Goal: Task Accomplishment & Management: Use online tool/utility

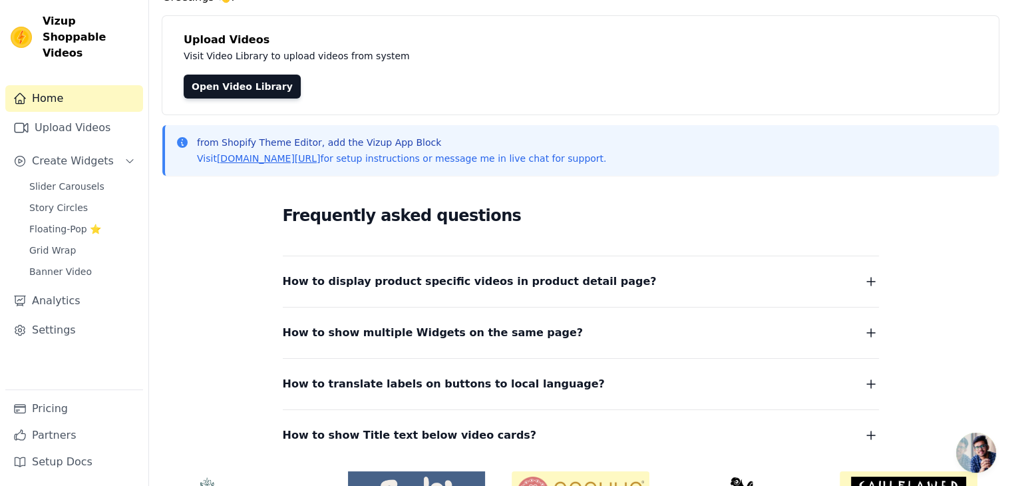
scroll to position [80, 0]
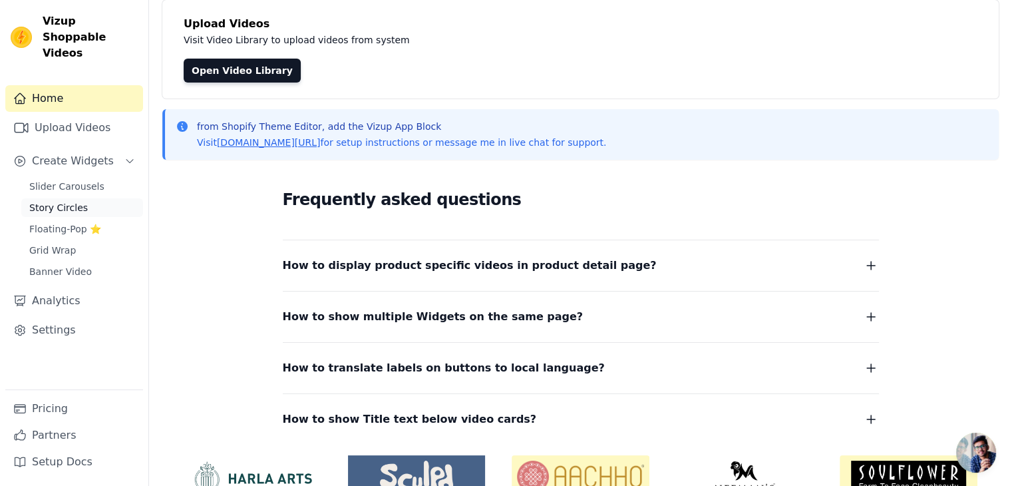
click at [58, 201] on span "Story Circles" at bounding box center [58, 207] width 59 height 13
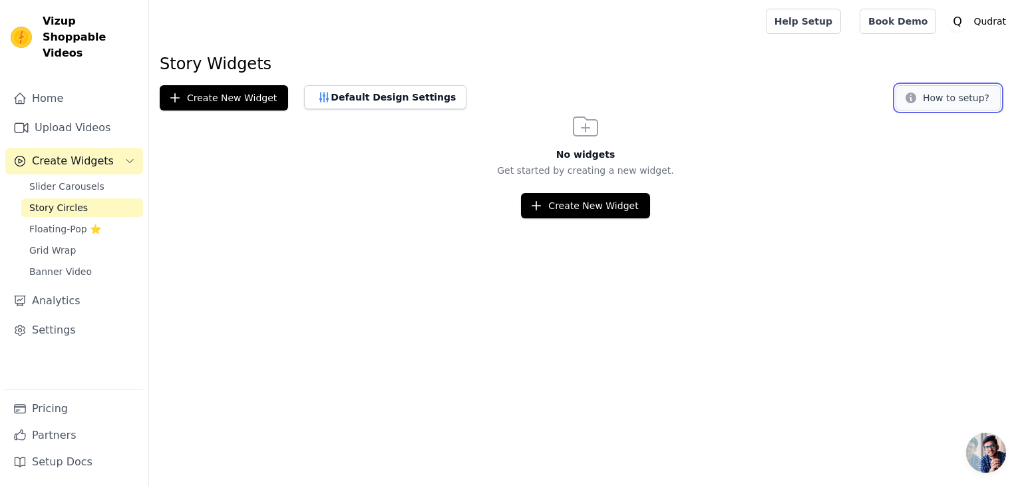
click at [944, 95] on button "How to setup?" at bounding box center [948, 97] width 105 height 25
click at [61, 221] on link "Floating-Pop ⭐" at bounding box center [82, 229] width 122 height 19
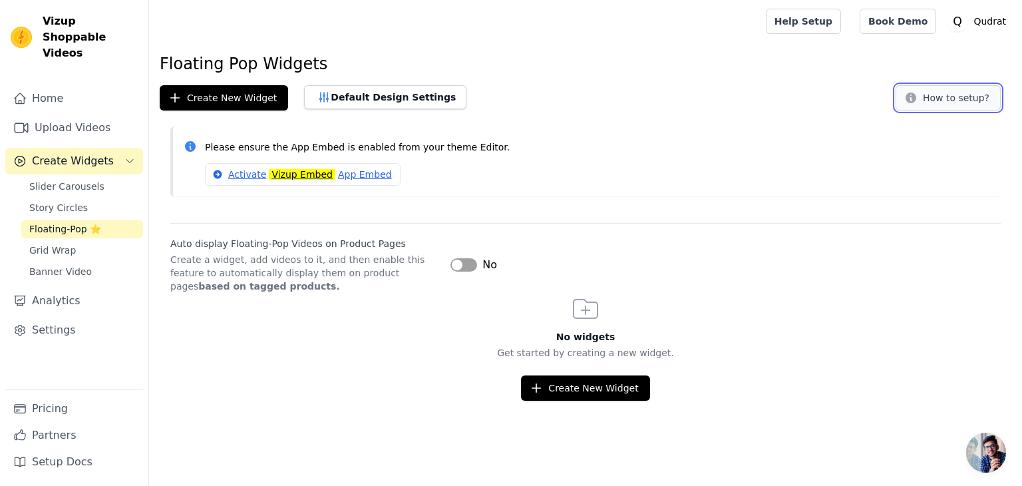
click at [929, 93] on button "How to setup?" at bounding box center [948, 97] width 105 height 25
click at [132, 243] on link "Grid Wrap" at bounding box center [82, 250] width 122 height 19
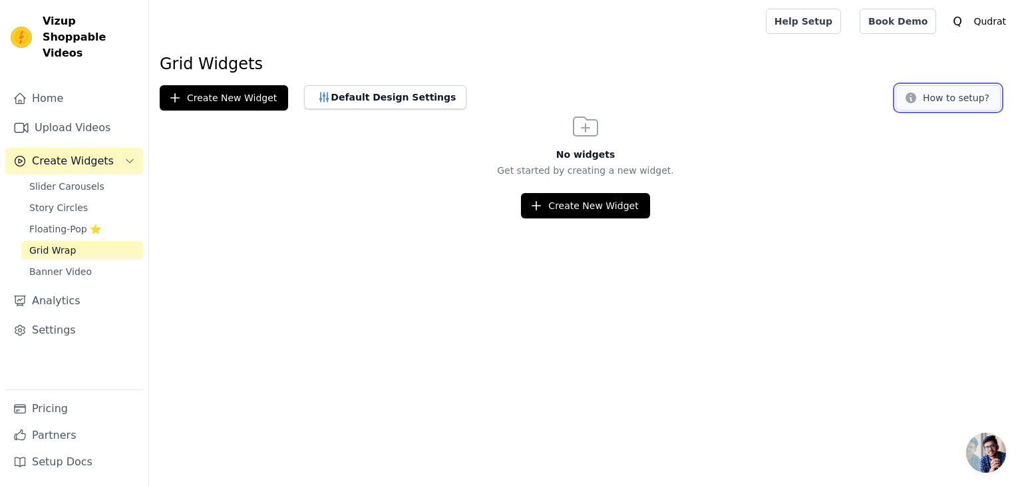
click at [955, 94] on button "How to setup?" at bounding box center [948, 97] width 105 height 25
click at [77, 265] on span "Banner Video" at bounding box center [60, 271] width 63 height 13
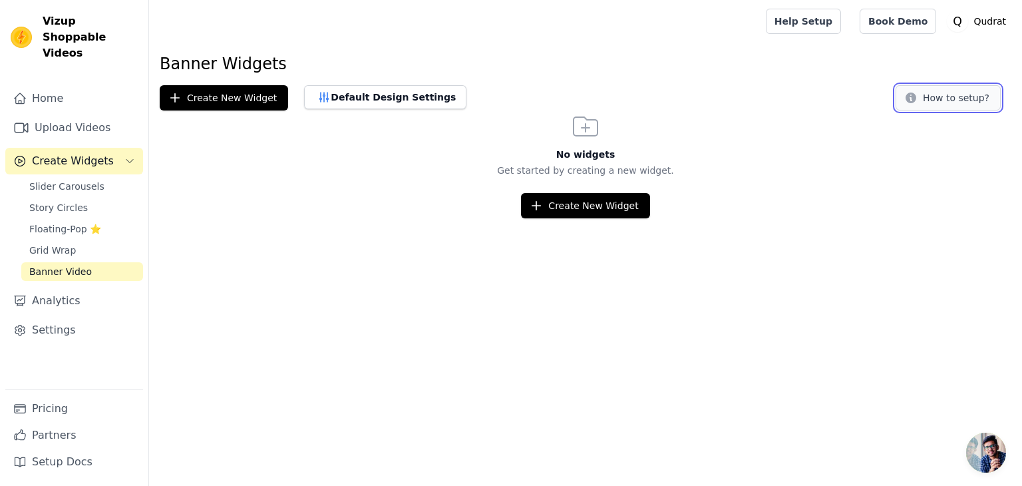
click at [926, 89] on button "How to setup?" at bounding box center [948, 97] width 105 height 25
click at [61, 288] on link "Analytics" at bounding box center [74, 300] width 138 height 27
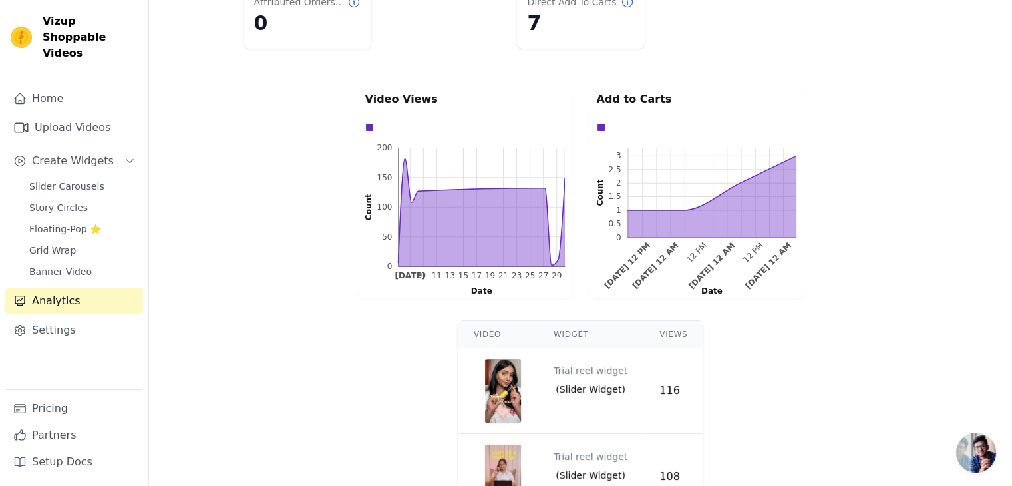
scroll to position [357, 0]
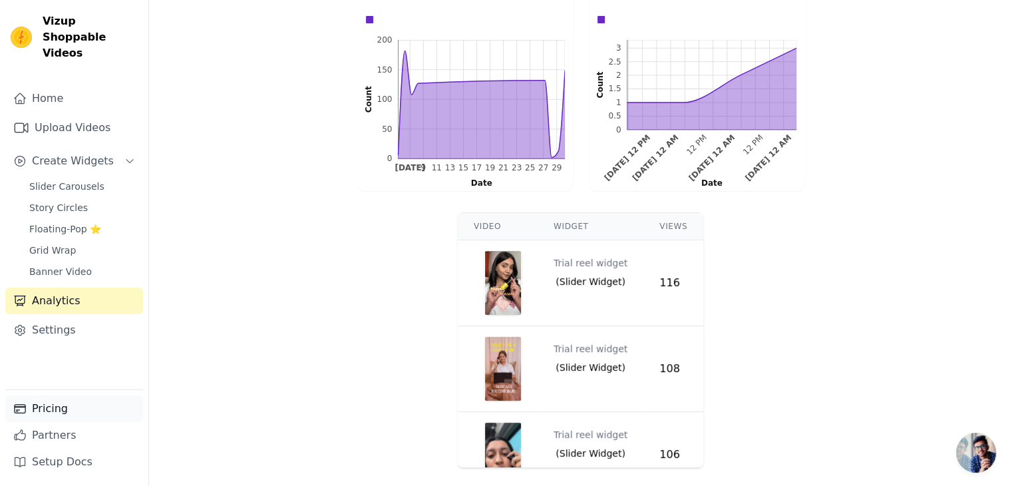
click at [73, 415] on link "Pricing" at bounding box center [74, 408] width 138 height 27
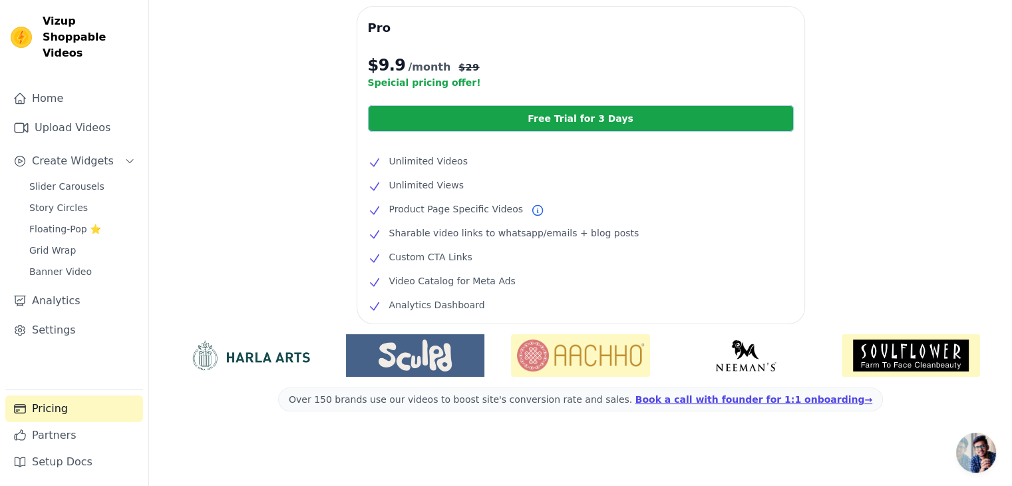
scroll to position [264, 0]
click at [85, 179] on link "Slider Carousels" at bounding box center [82, 186] width 122 height 19
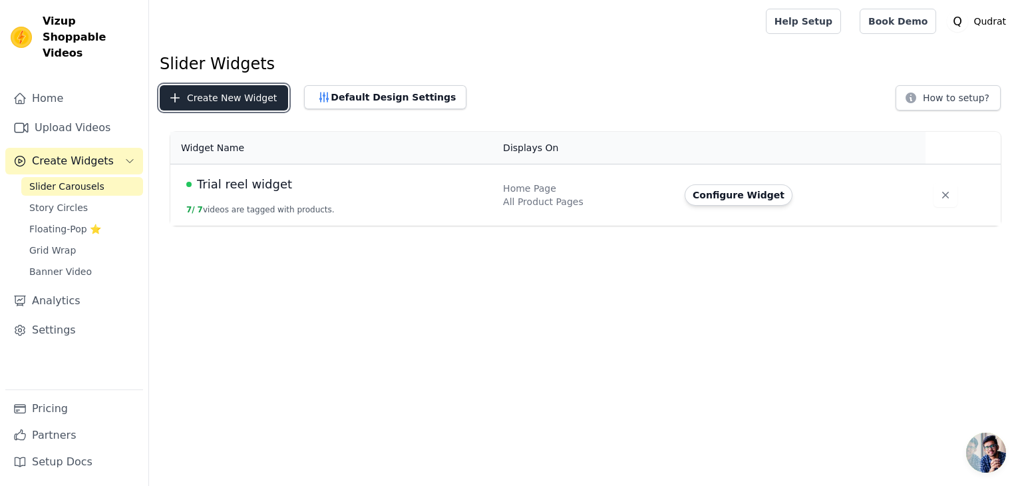
click at [240, 100] on button "Create New Widget" at bounding box center [224, 97] width 128 height 25
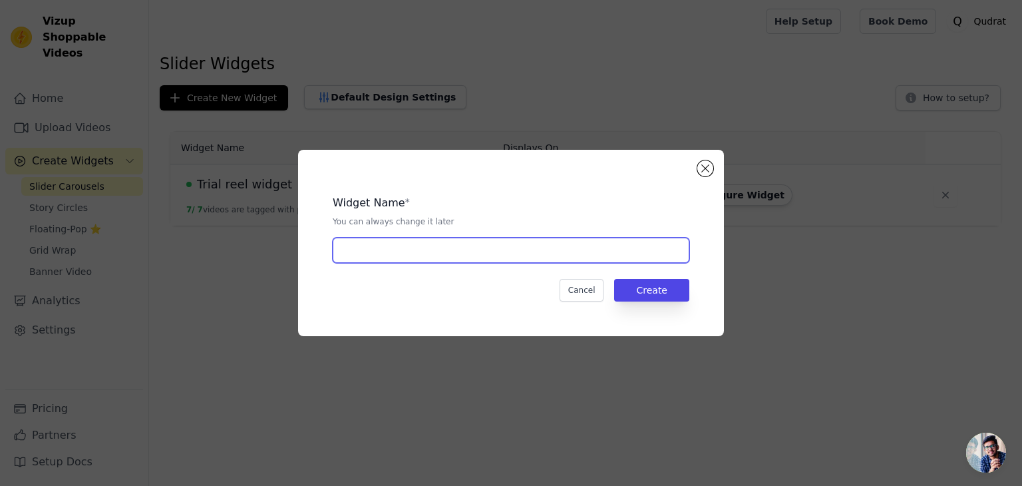
click at [375, 254] on input "text" at bounding box center [511, 250] width 357 height 25
type input "See it in action"
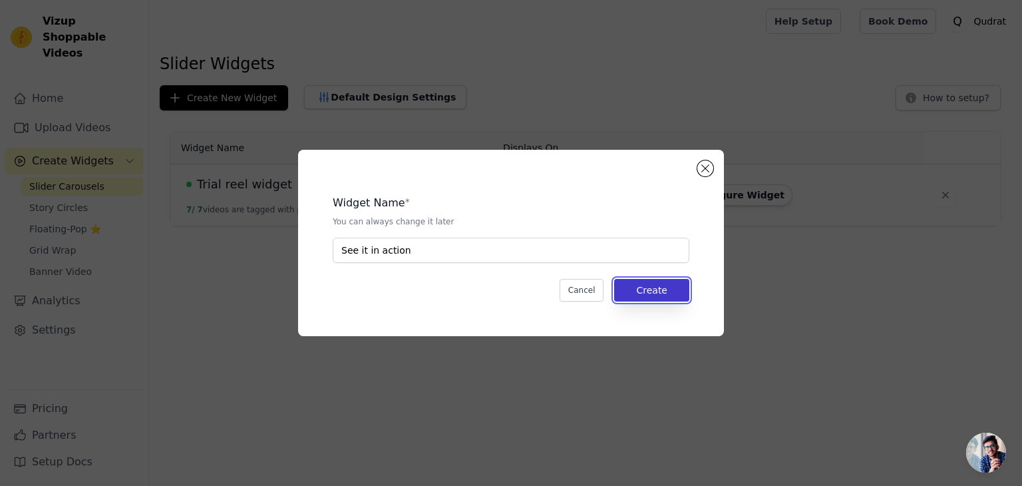
click at [660, 285] on button "Create" at bounding box center [651, 290] width 75 height 23
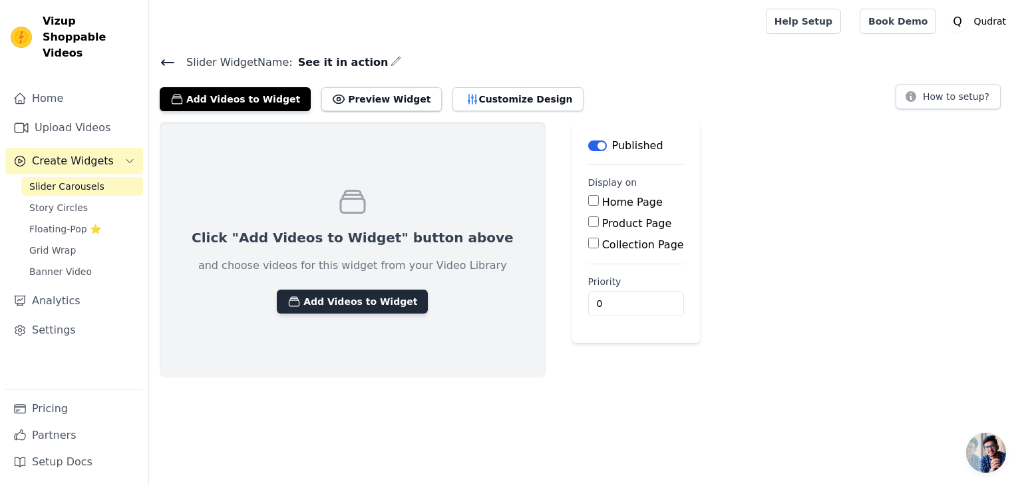
click at [341, 297] on button "Add Videos to Widget" at bounding box center [352, 301] width 151 height 24
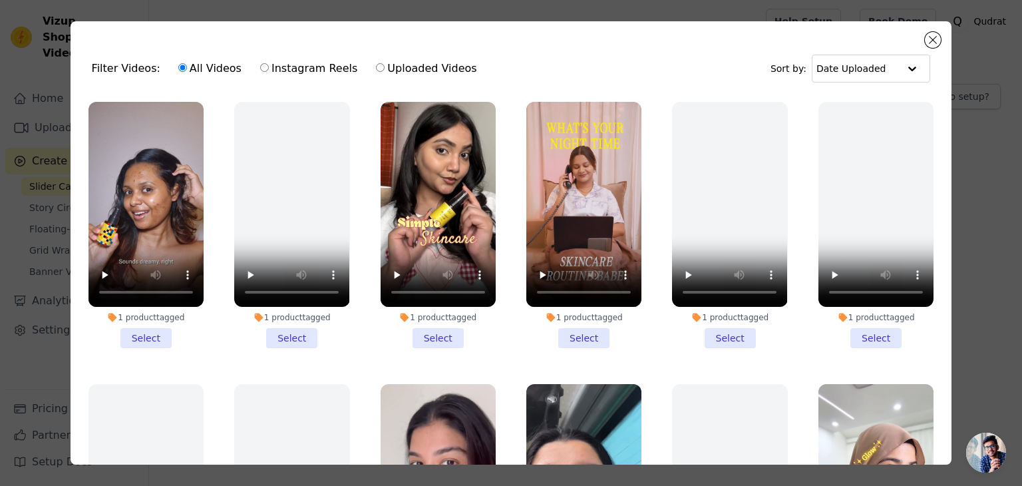
click at [376, 69] on input "Uploaded Videos" at bounding box center [380, 67] width 9 height 9
radio input "true"
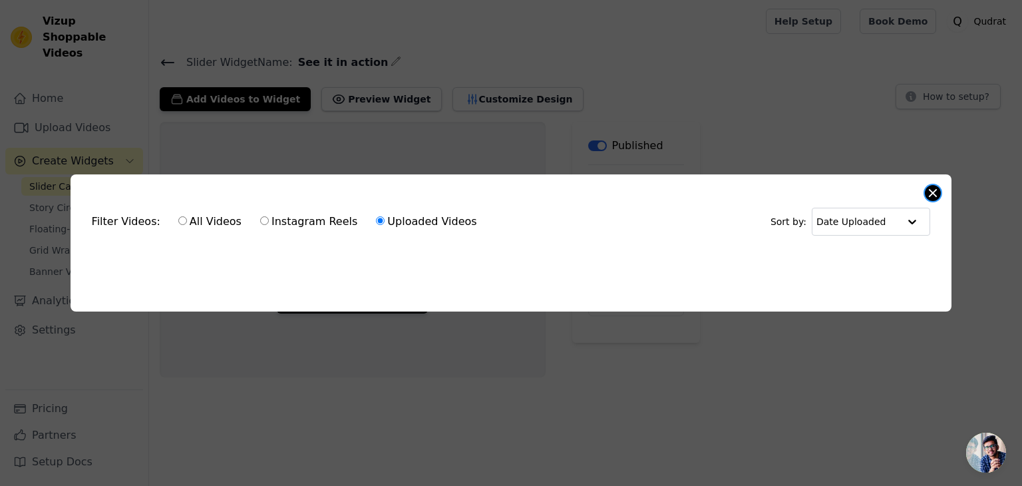
click at [930, 194] on button "Close modal" at bounding box center [933, 193] width 16 height 16
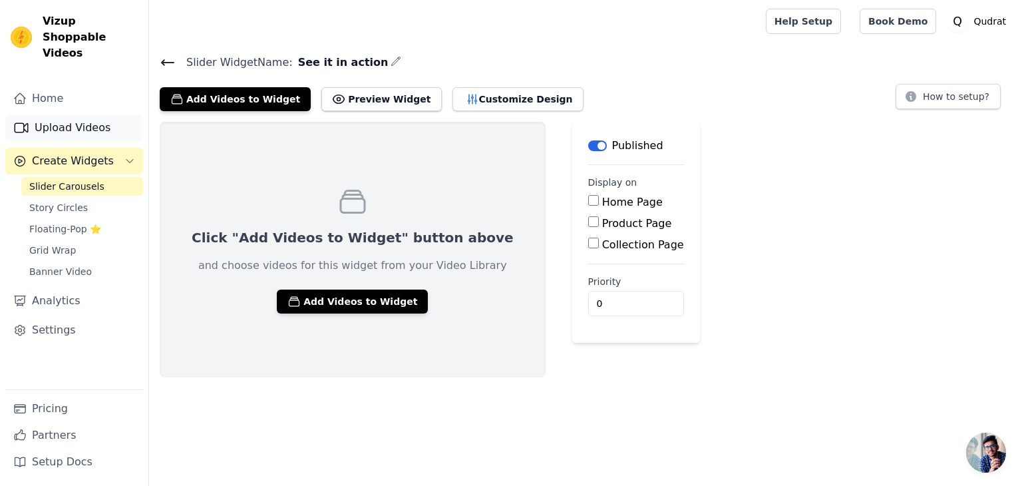
click at [93, 118] on link "Upload Videos" at bounding box center [74, 127] width 138 height 27
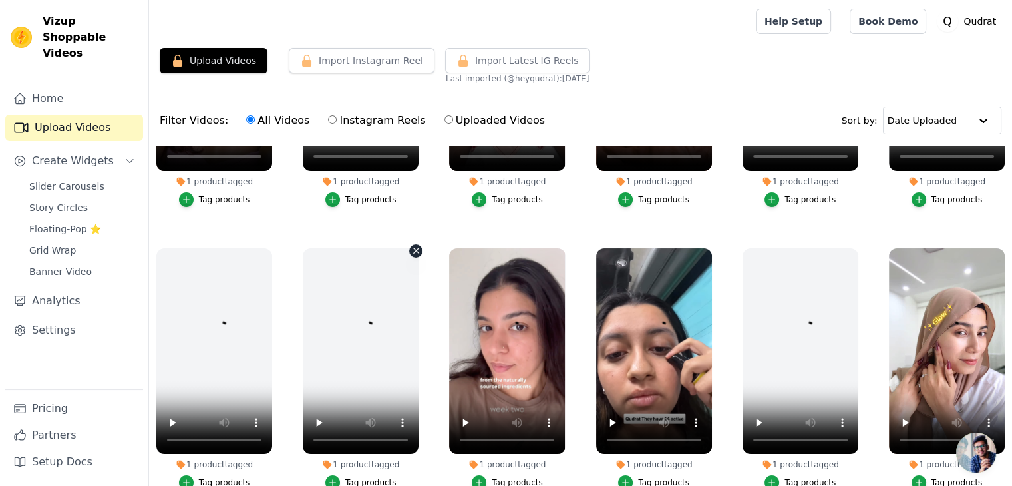
scroll to position [187, 0]
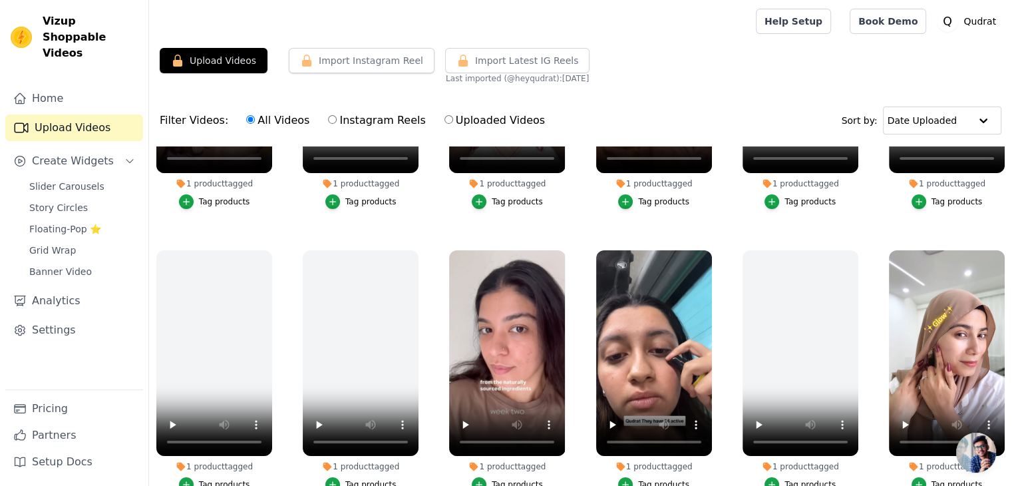
click at [285, 246] on ul "1 product tagged Tag products 1 product tagged Tag products 1 product tagged Ta…" at bounding box center [580, 367] width 863 height 443
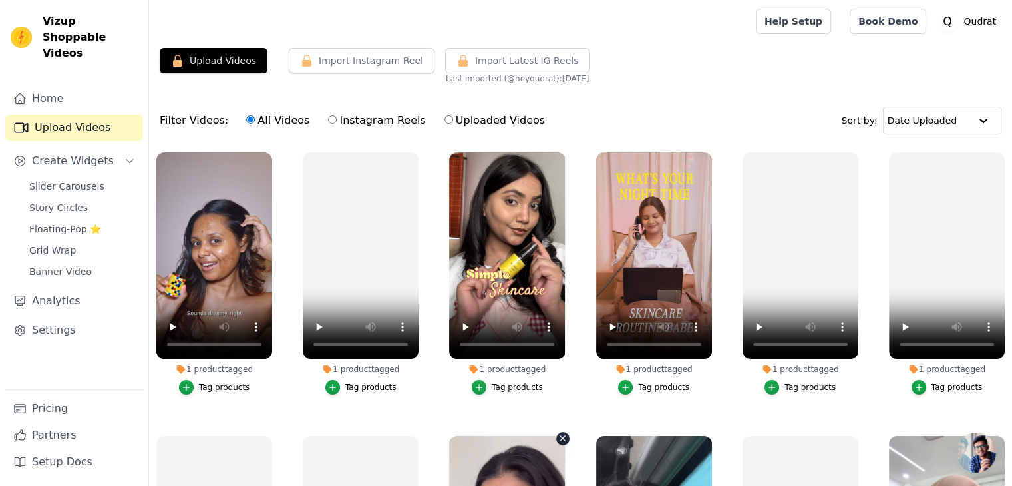
scroll to position [0, 0]
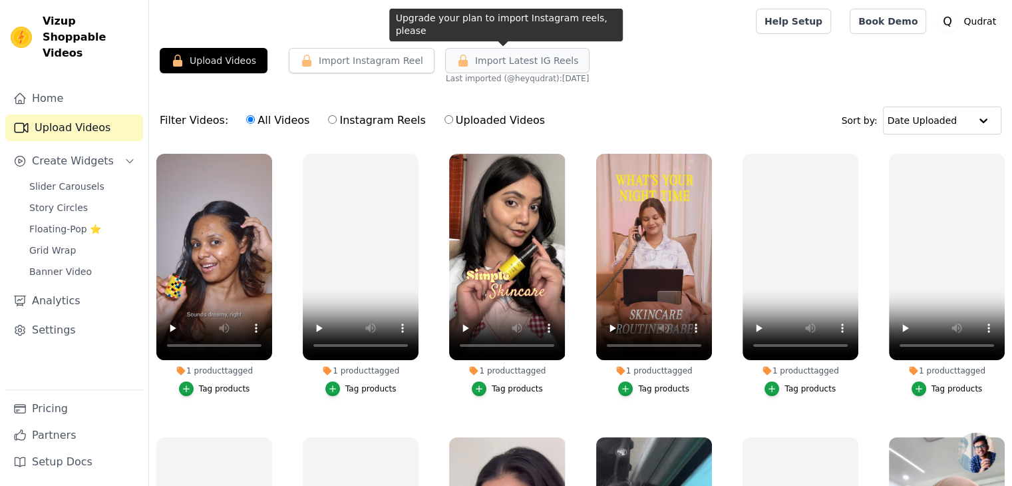
click at [503, 53] on button "Import Latest IG Reels" at bounding box center [517, 60] width 145 height 25
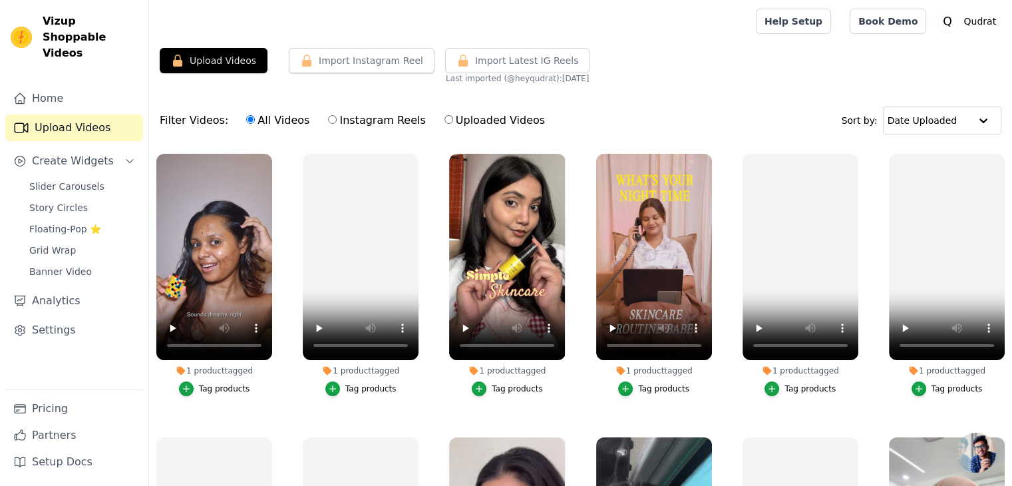
click at [445, 121] on input "Uploaded Videos" at bounding box center [449, 119] width 9 height 9
radio input "true"
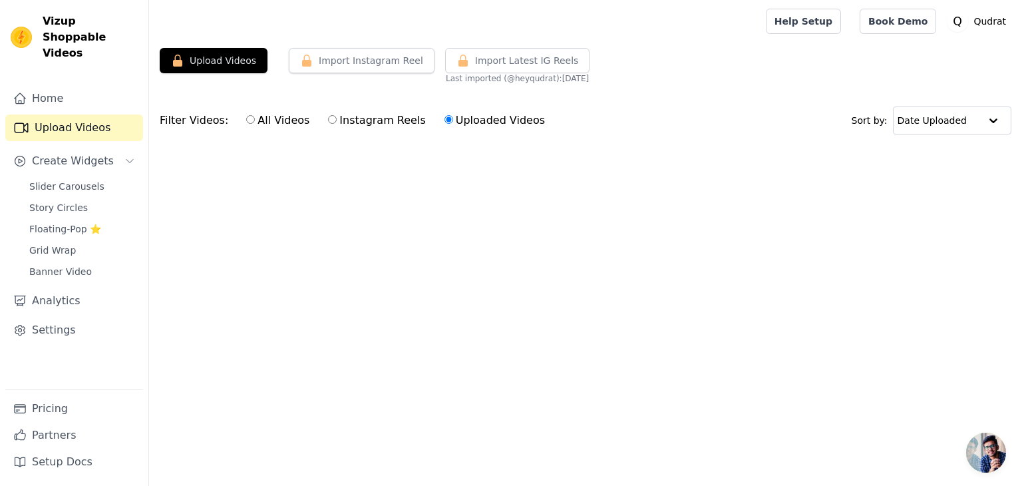
click at [318, 126] on div "All Videos Instagram Reels Uploaded Videos" at bounding box center [395, 120] width 313 height 31
click at [327, 119] on label "Instagram Reels" at bounding box center [376, 120] width 98 height 17
click at [328, 119] on input "Instagram Reels" at bounding box center [332, 119] width 9 height 9
radio input "true"
